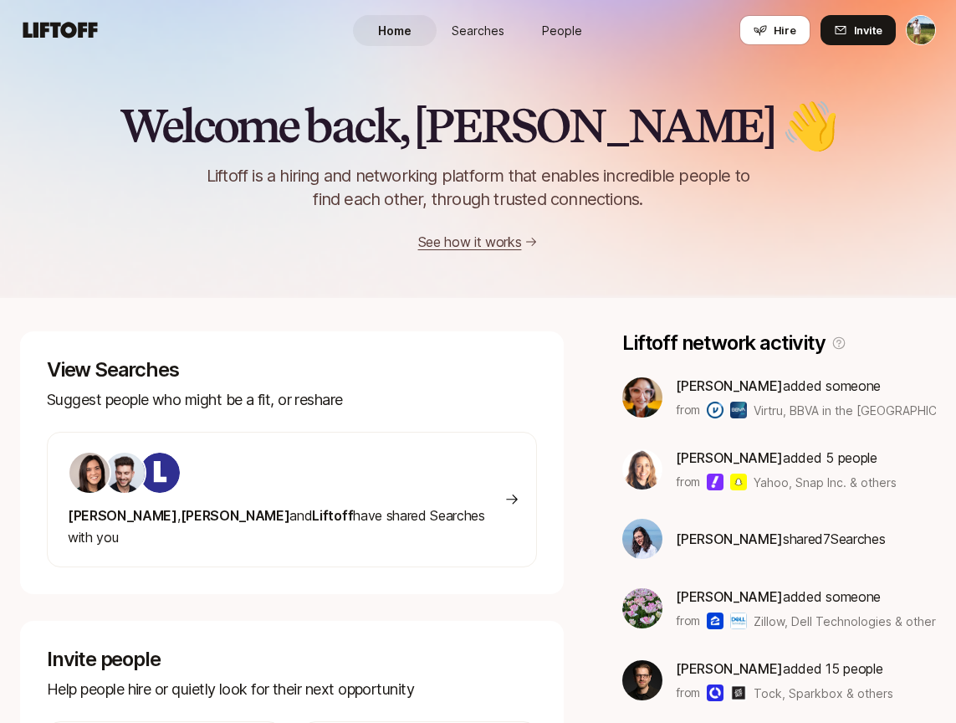
click at [560, 25] on span "People" at bounding box center [562, 31] width 40 height 18
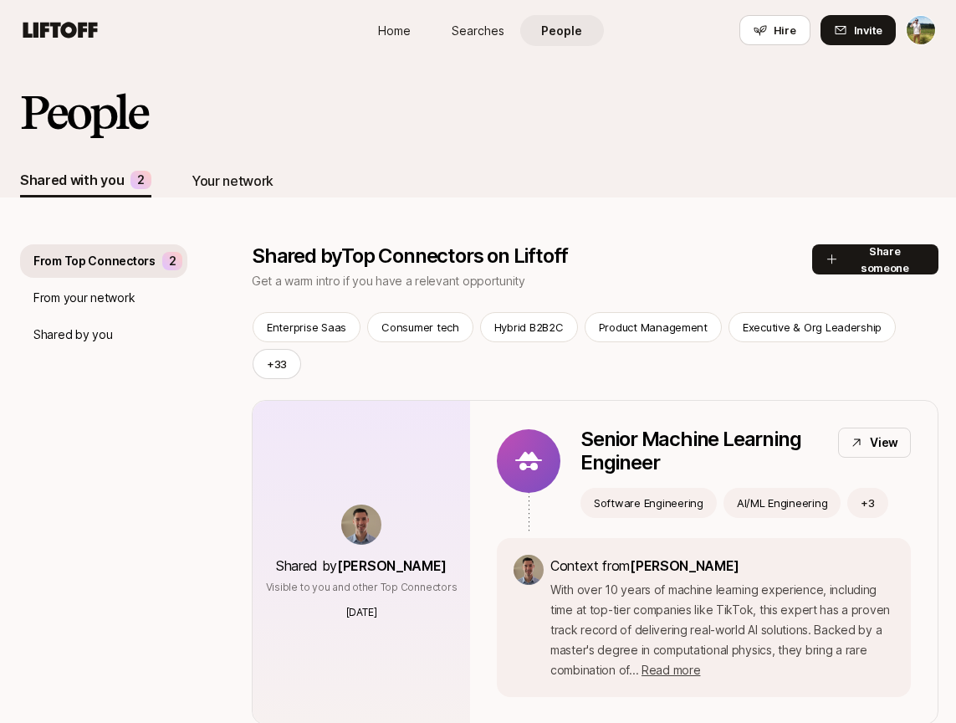
scroll to position [-1, 0]
click at [217, 166] on div "Your network" at bounding box center [233, 180] width 82 height 33
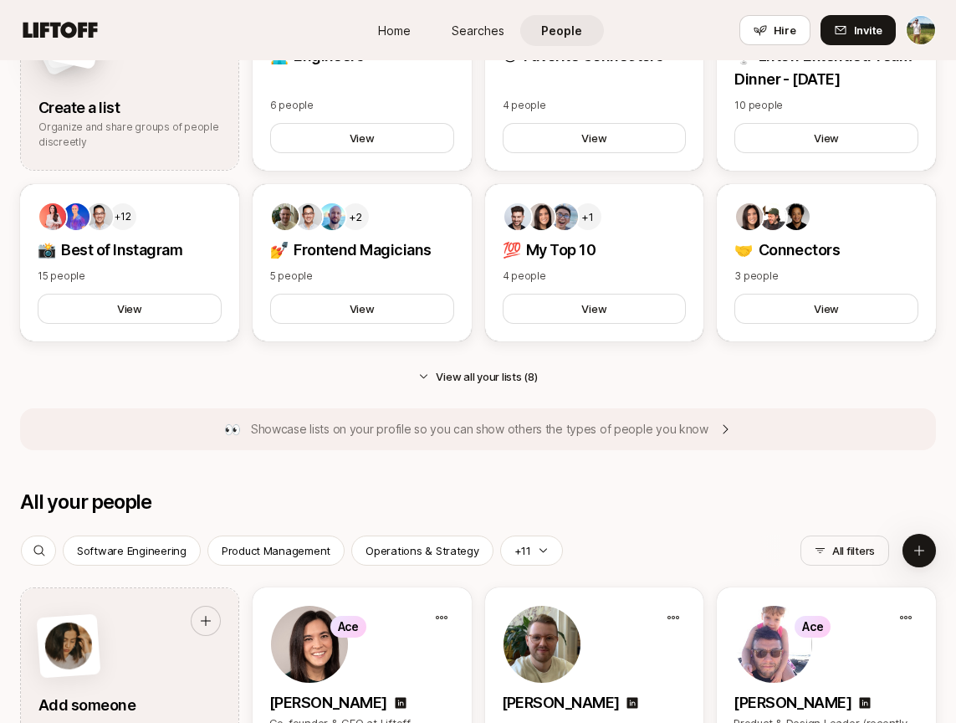
scroll to position [759, 0]
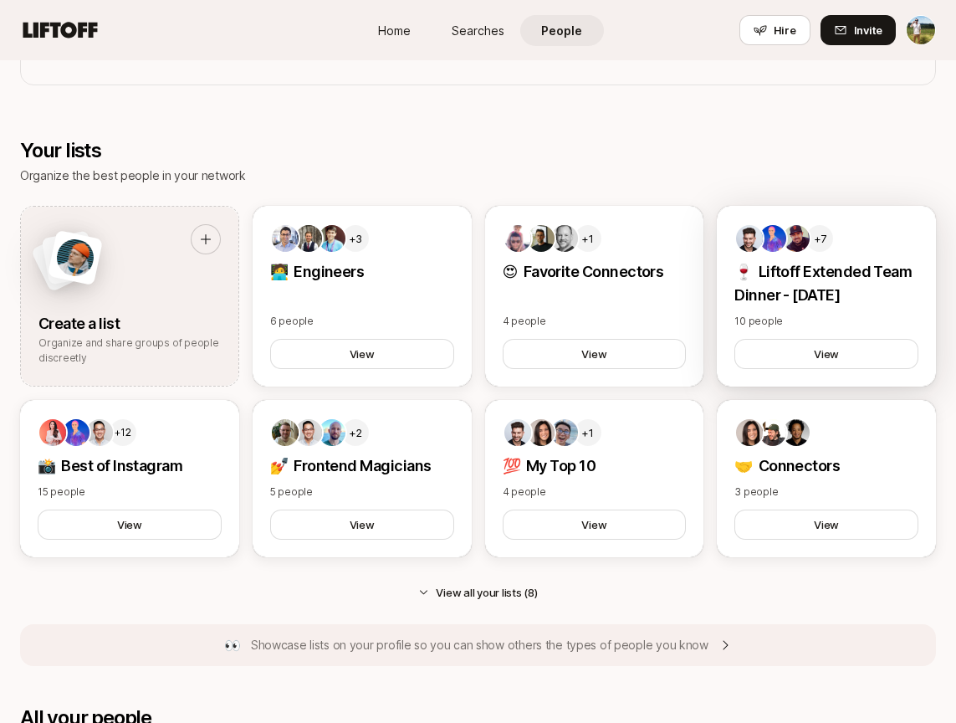
click at [799, 302] on p "🍷 Liftoff Extended Team Dinner - [DATE]" at bounding box center [827, 283] width 184 height 47
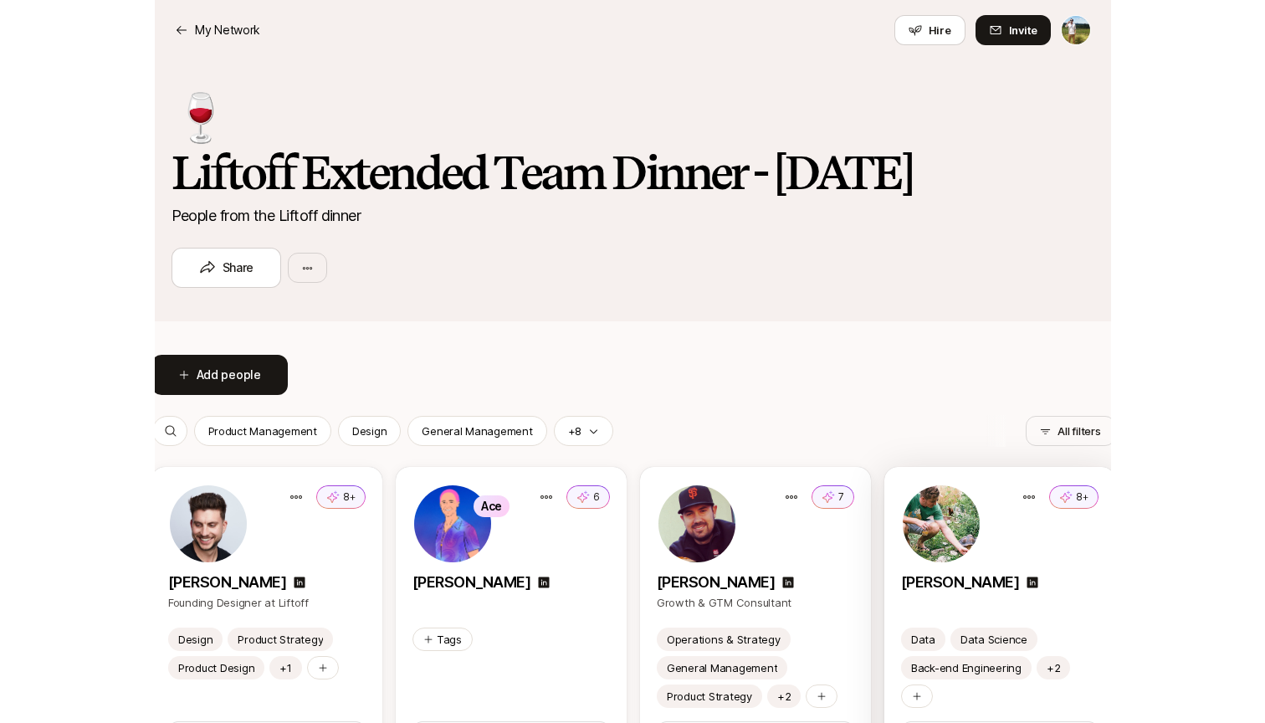
scroll to position [1, 0]
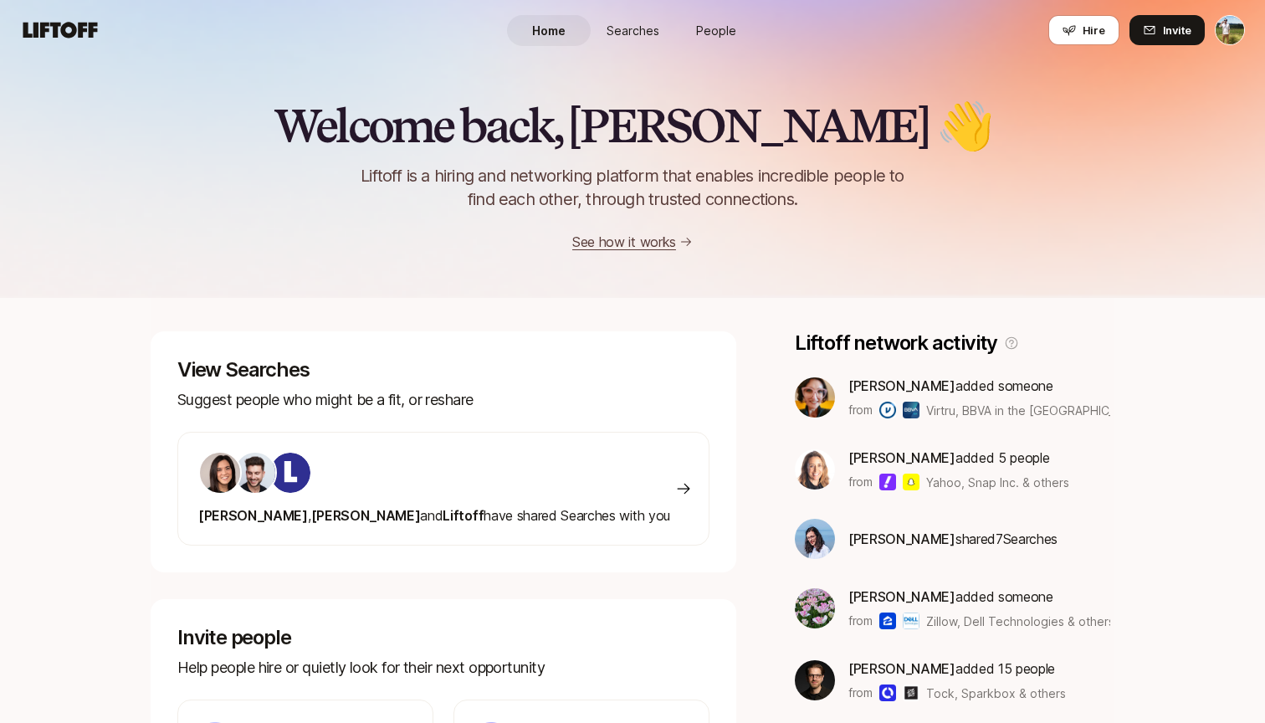
click at [1227, 35] on html "Home Searches People Hire Home Searches People Hire Hire Invite Welcome back, […" at bounding box center [632, 361] width 1265 height 723
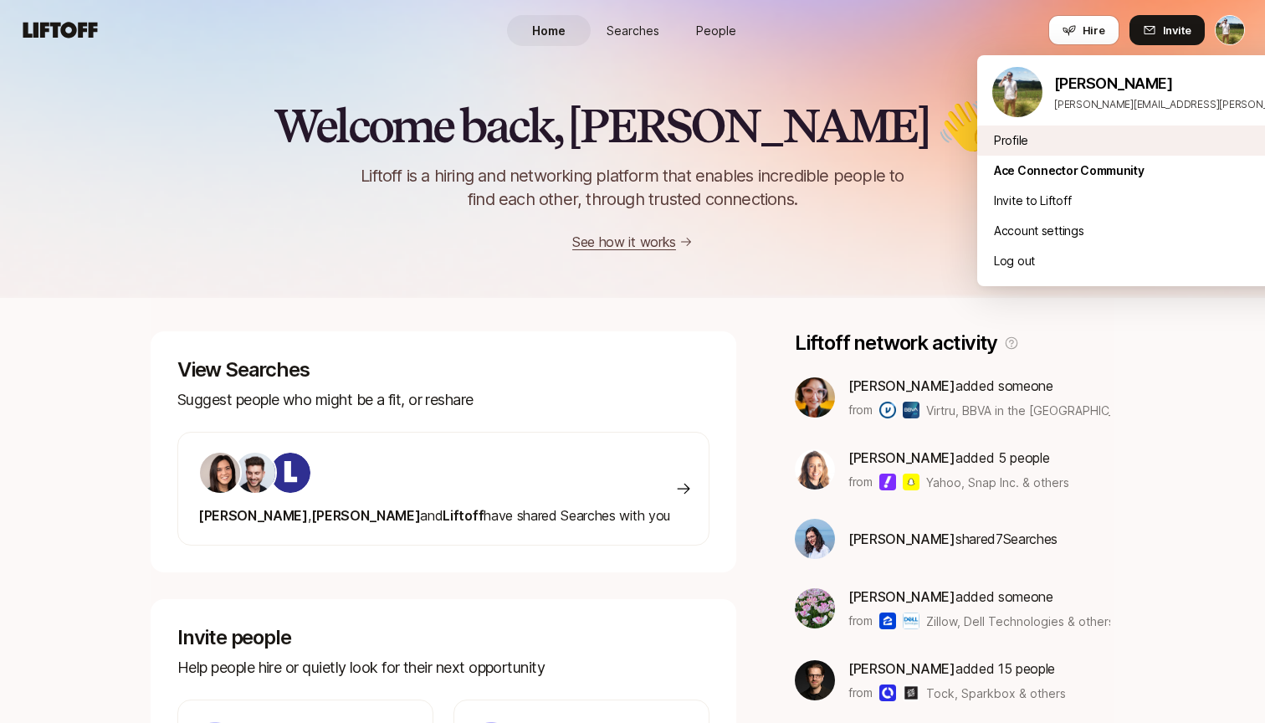
click at [1109, 127] on div "Profile" at bounding box center [1184, 140] width 414 height 30
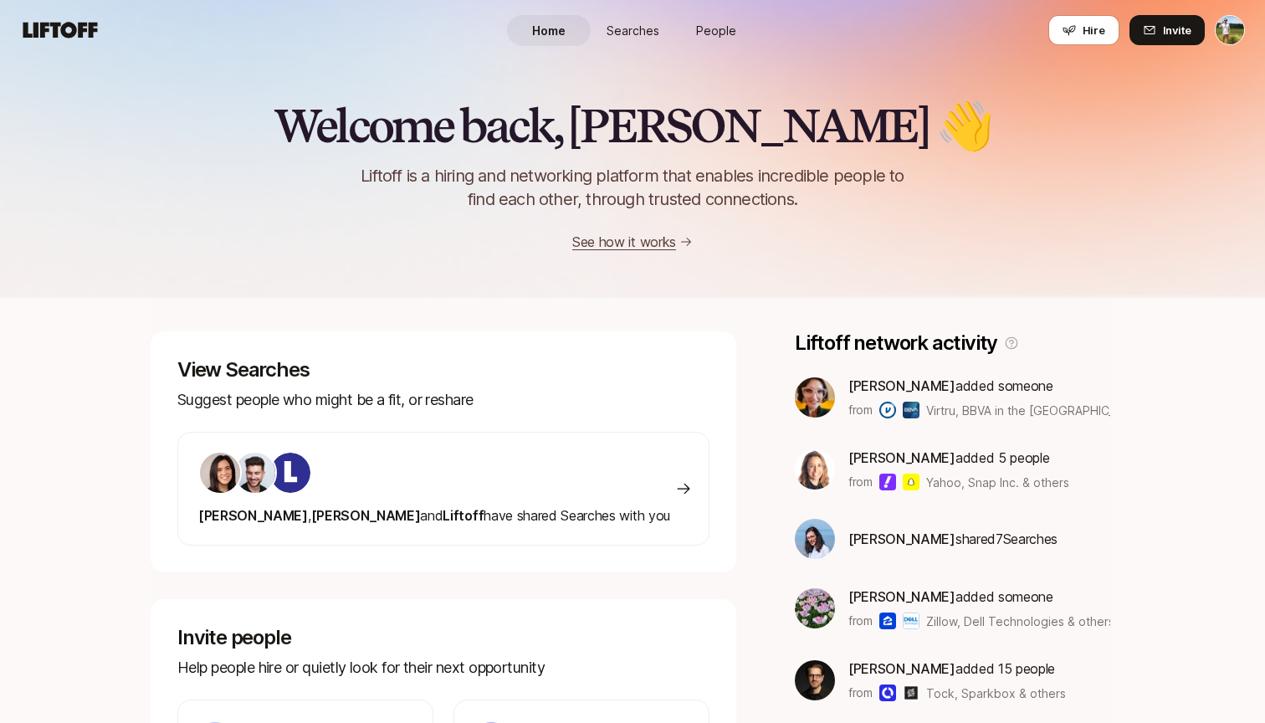
click at [1219, 27] on html "Home Searches People Hire Home Searches People Hire Hire Invite Welcome back, T…" at bounding box center [632, 361] width 1265 height 723
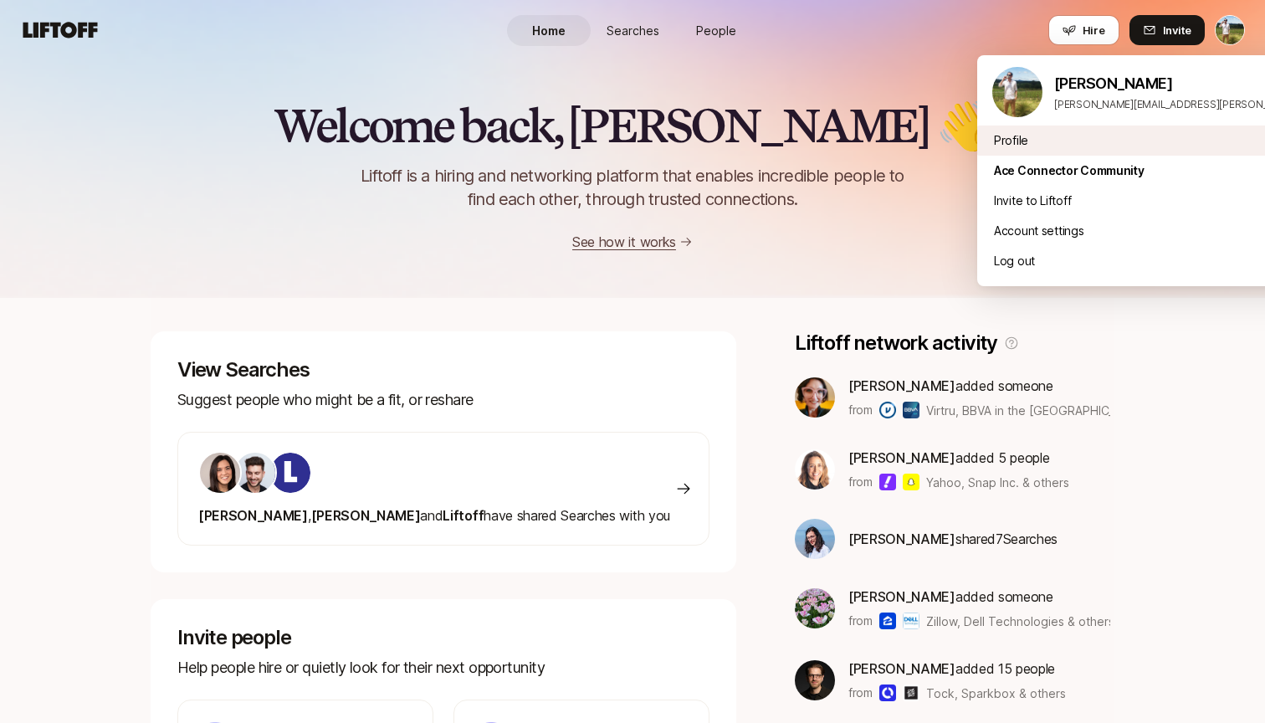
click at [1008, 152] on div "Profile" at bounding box center [1184, 140] width 414 height 30
click at [1217, 38] on html "Home Searches People Hire Home Searches People Hire Hire Invite Welcome back, T…" at bounding box center [632, 361] width 1265 height 723
click at [1012, 144] on link "Profile" at bounding box center [1184, 141] width 381 height 20
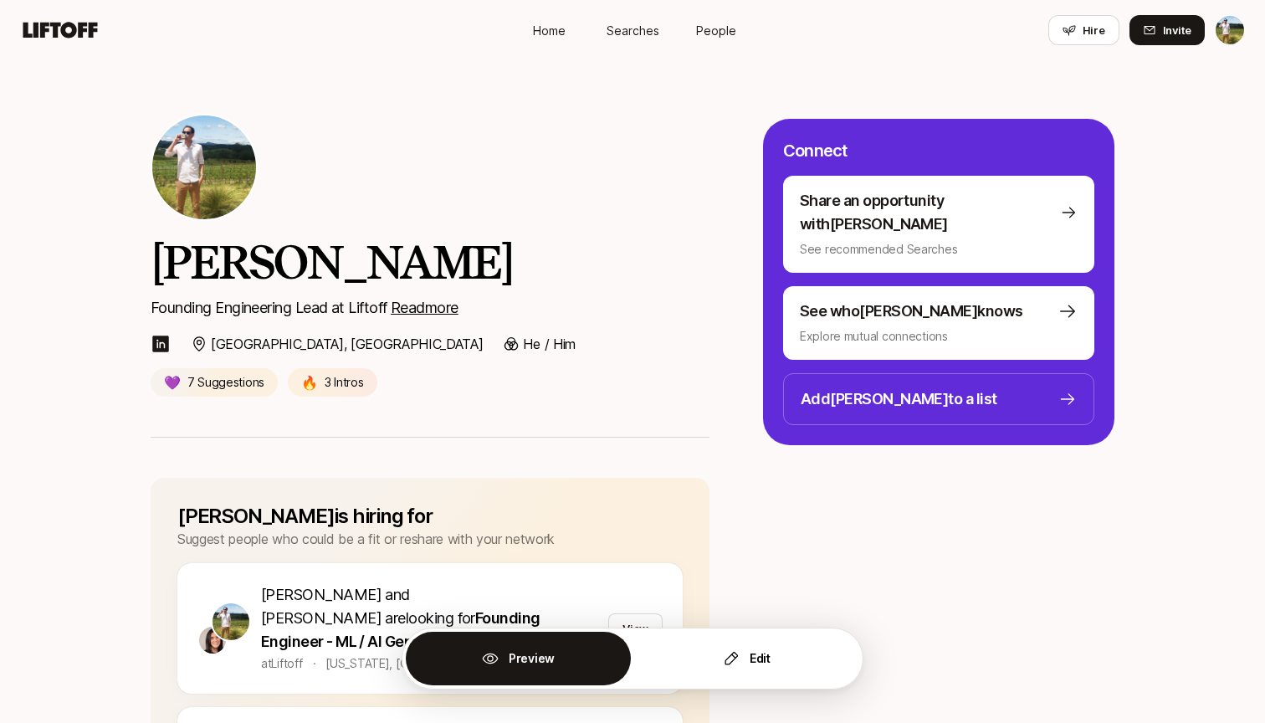
click at [1227, 23] on html "Home Searches People Hire Home Searches People Hire Hire Invite Tyler Kieft Fou…" at bounding box center [632, 361] width 1265 height 723
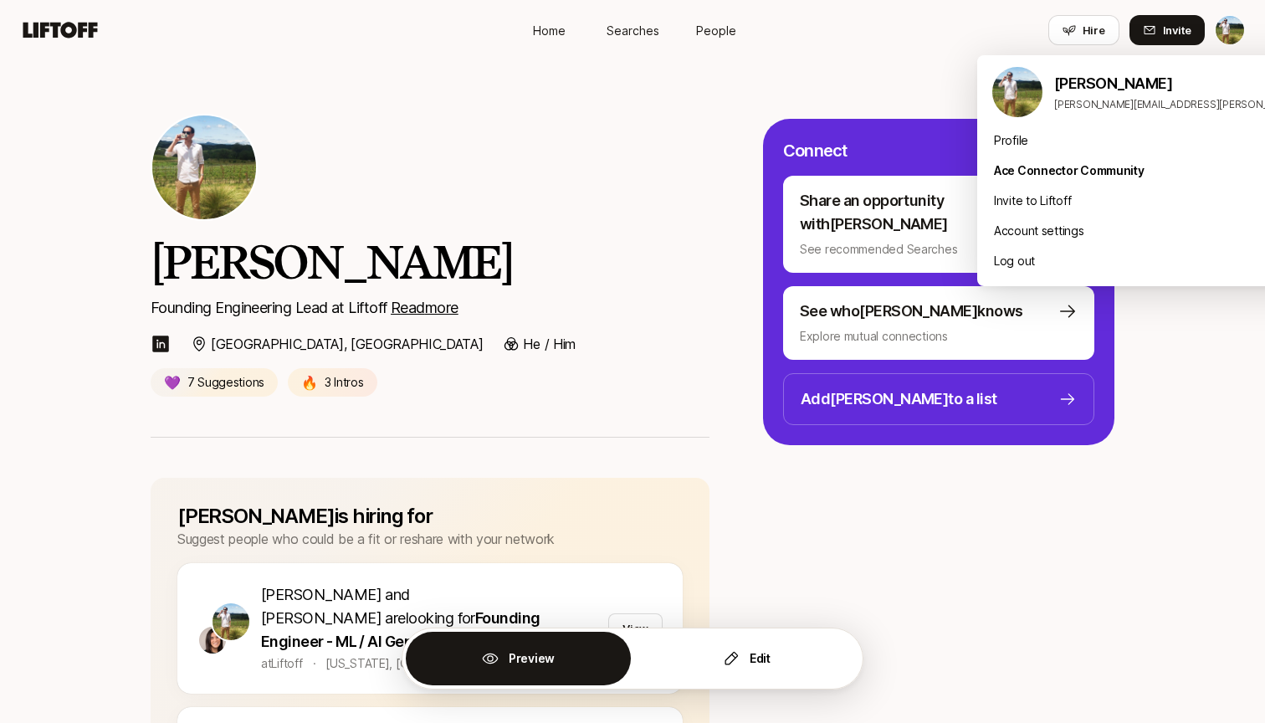
click at [969, 40] on html "Home Searches People Hire Home Searches People Hire Hire Invite Tyler Kieft Fou…" at bounding box center [632, 361] width 1265 height 723
click at [1004, 31] on html "Home Searches People Hire Home Searches People Hire Hire Invite Tyler Kieft Fou…" at bounding box center [632, 361] width 1265 height 723
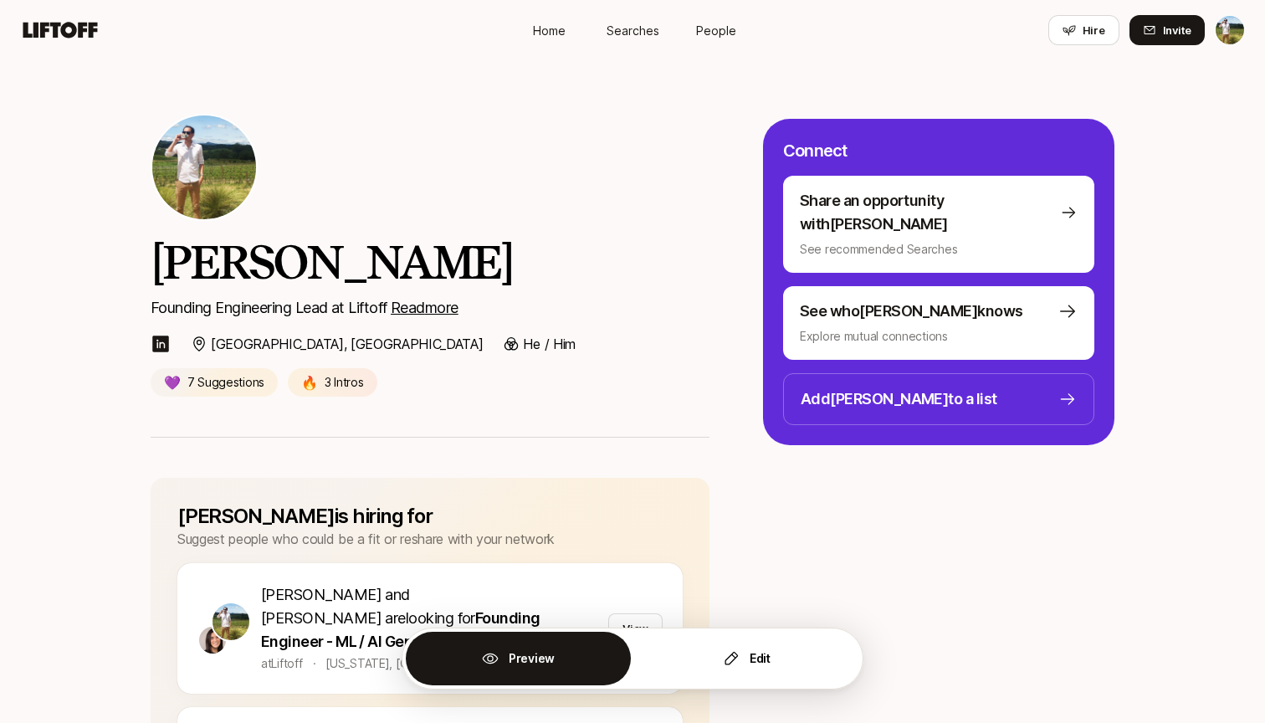
click at [1228, 31] on html "Home Searches People Hire Home Searches People Hire Hire Invite Tyler Kieft Fou…" at bounding box center [632, 361] width 1265 height 723
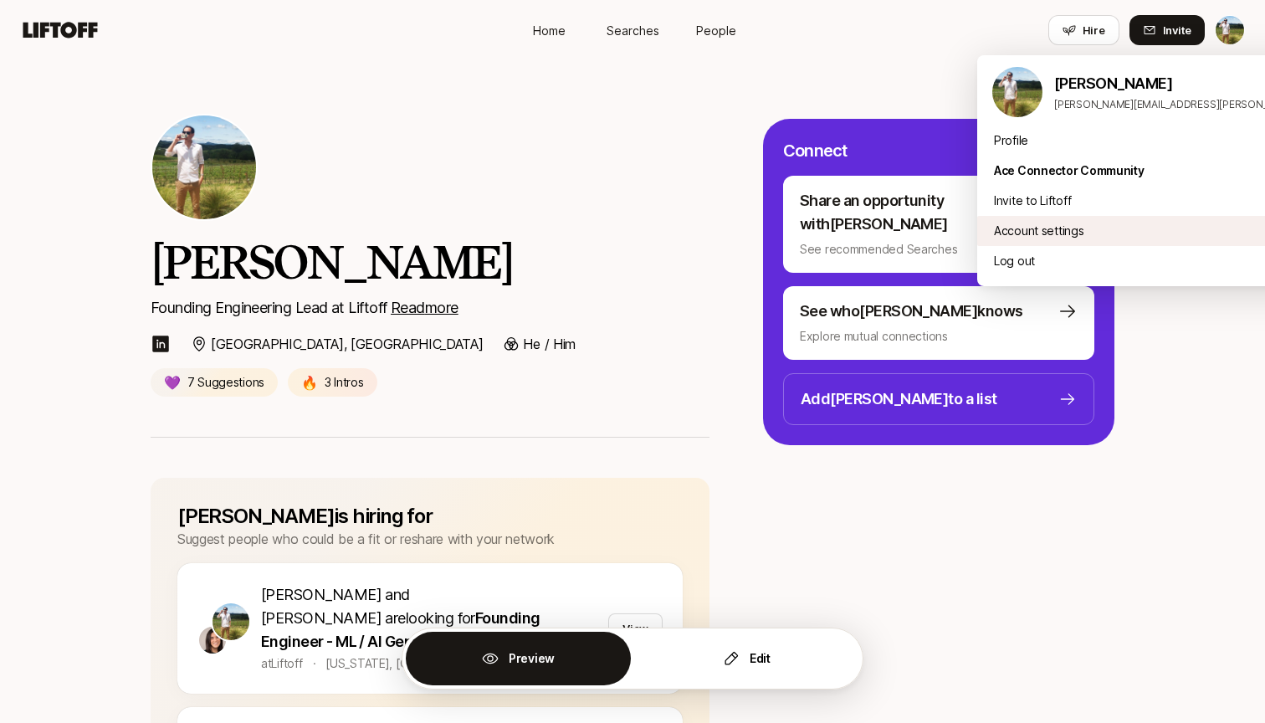
click at [1078, 217] on div "Account settings" at bounding box center [1184, 231] width 414 height 30
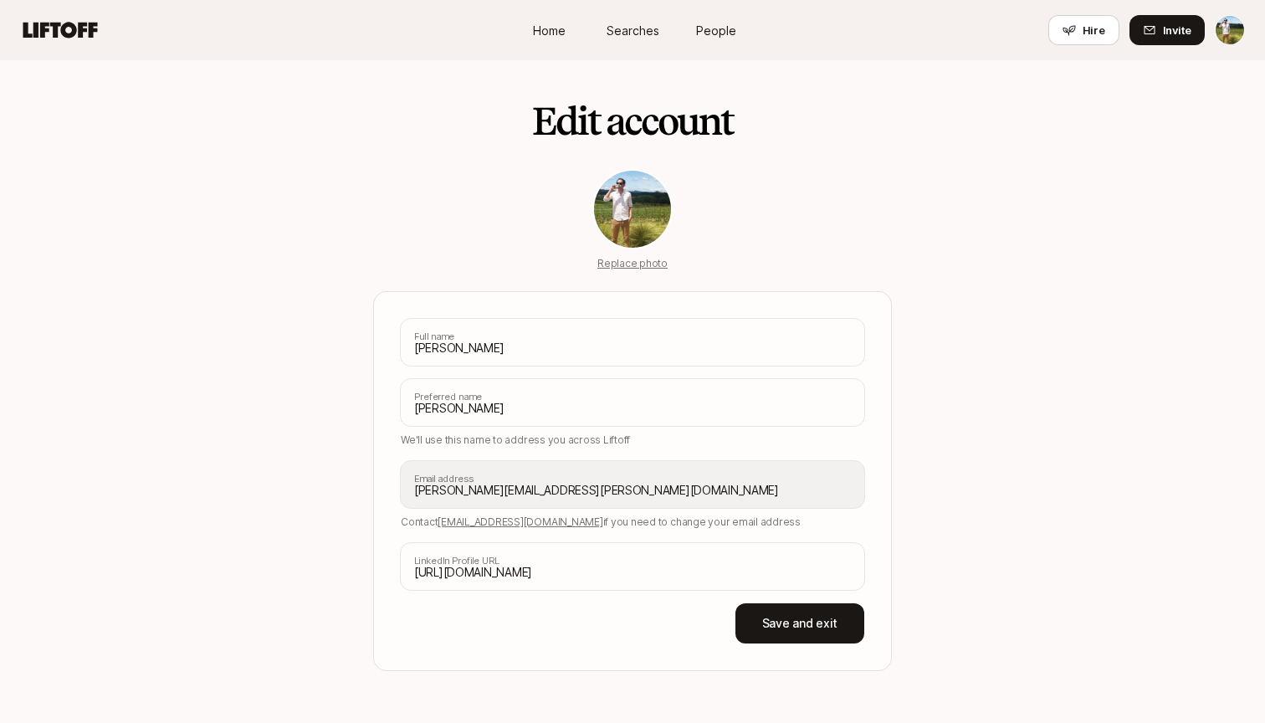
click at [1230, 38] on html "Home Searches People Hire Home Searches People Hire Hire Invite Edit account Re…" at bounding box center [632, 361] width 1265 height 723
